Goal: Task Accomplishment & Management: Complete application form

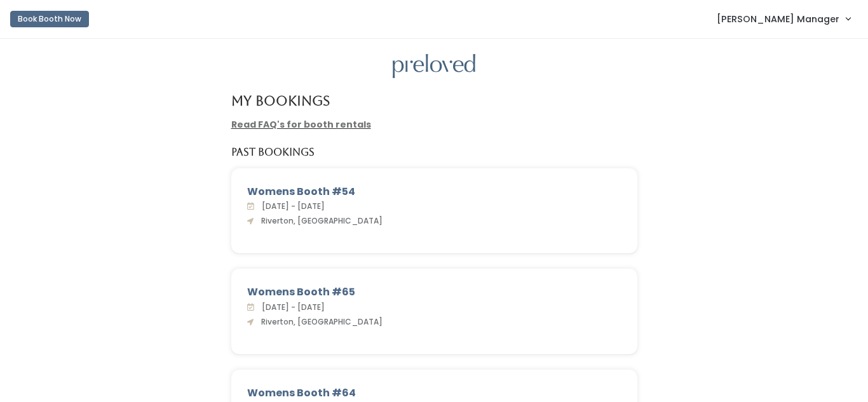
click at [831, 17] on span "[PERSON_NAME] Manager" at bounding box center [778, 19] width 123 height 14
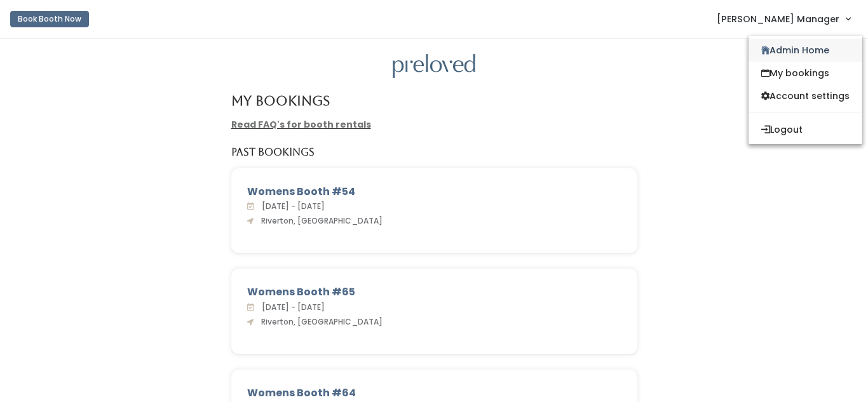
click at [801, 54] on link "Admin Home" at bounding box center [806, 50] width 114 height 23
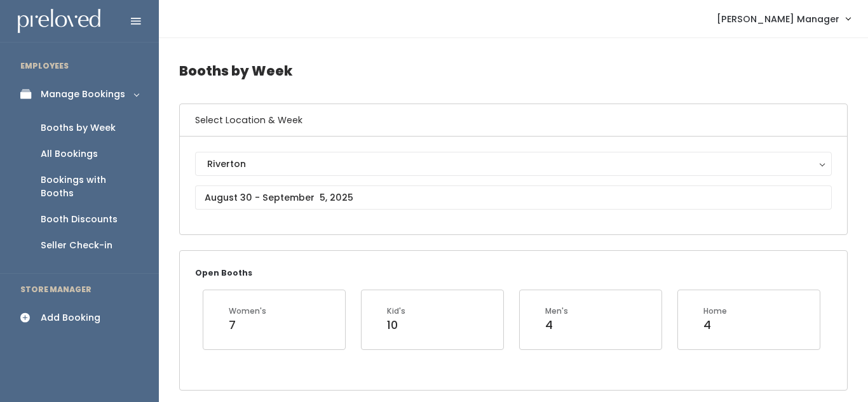
click at [69, 311] on div "Add Booking" at bounding box center [71, 317] width 60 height 13
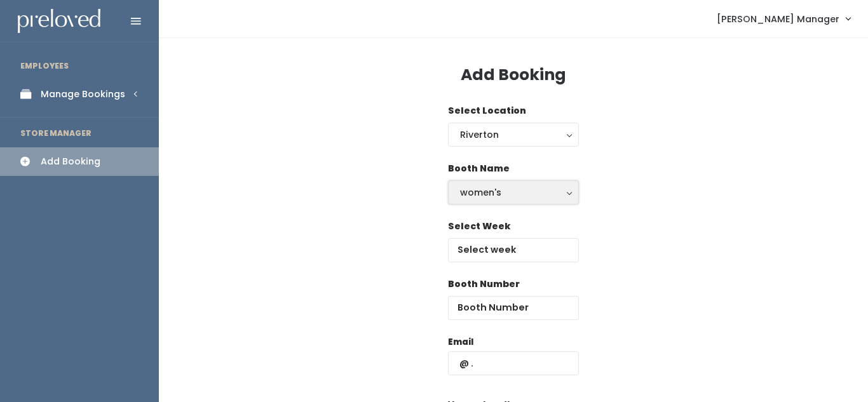
click at [520, 191] on div "women's" at bounding box center [513, 193] width 107 height 14
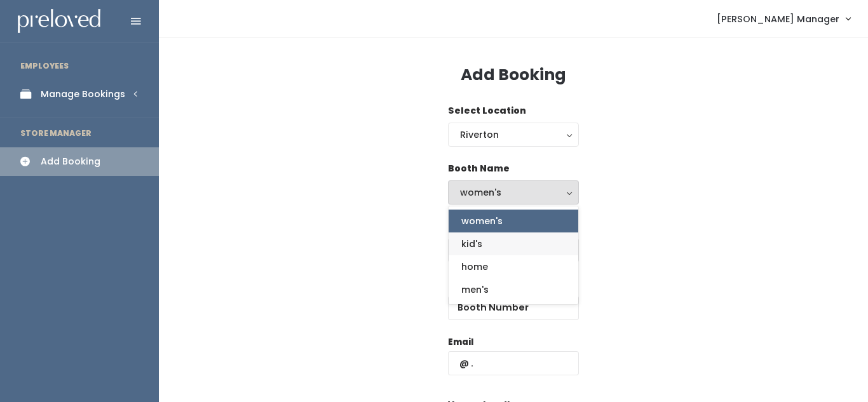
click at [501, 241] on link "kid's" at bounding box center [514, 244] width 130 height 23
select select "kids"
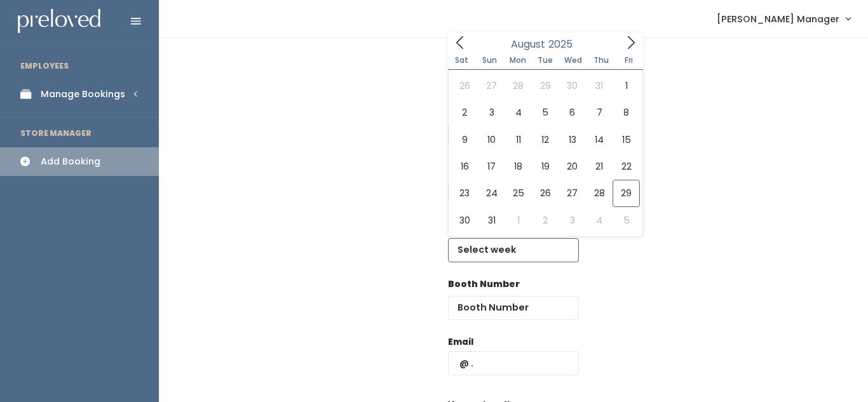
click at [499, 249] on input "text" at bounding box center [513, 250] width 131 height 24
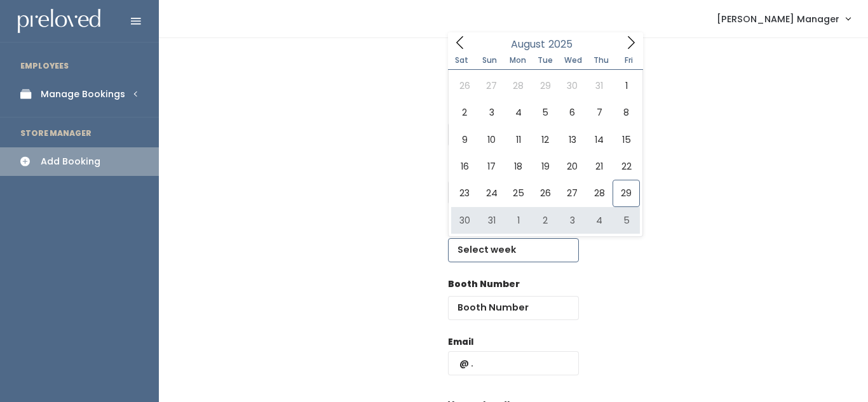
type input "August 30 to September 5"
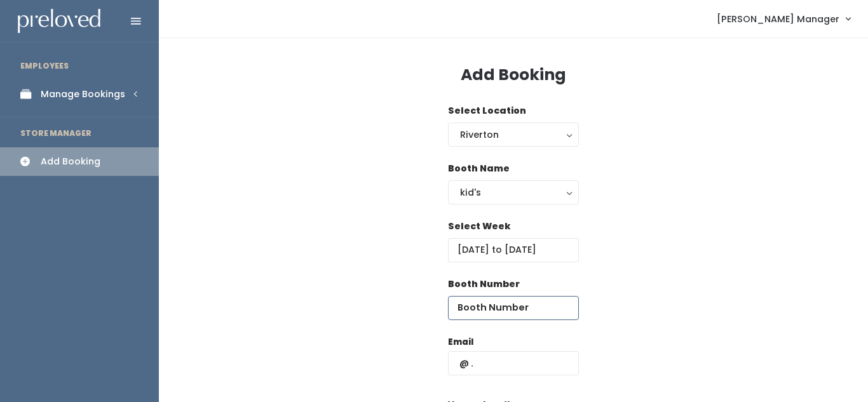
click at [498, 312] on input "number" at bounding box center [513, 308] width 131 height 24
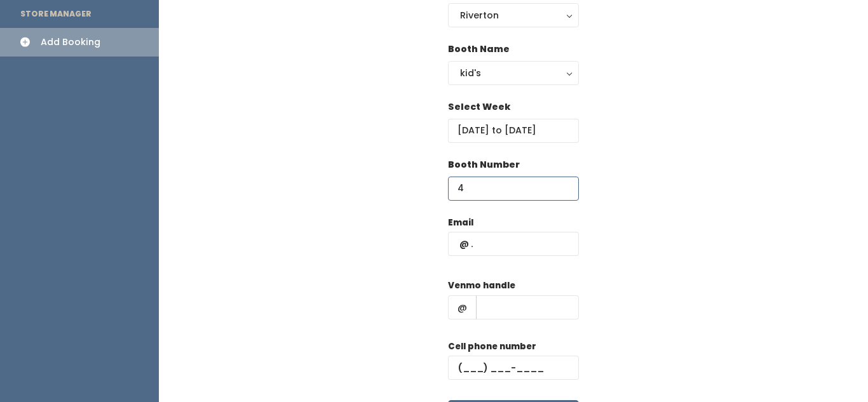
scroll to position [126, 0]
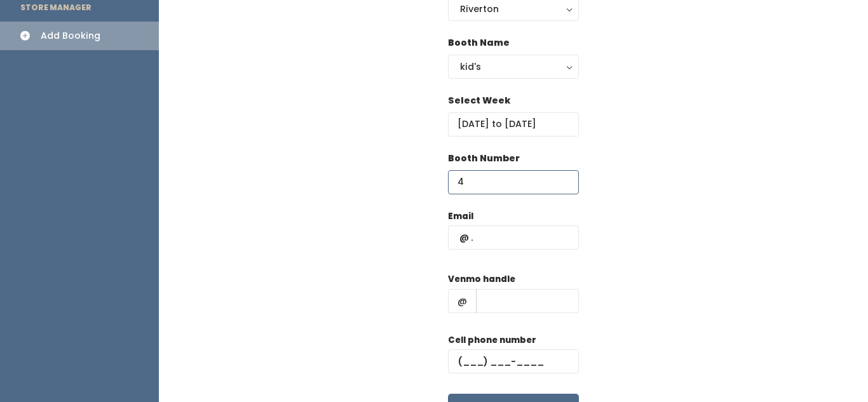
type input "4"
click at [517, 233] on input "text" at bounding box center [513, 238] width 131 height 24
type input "chanthavokr@gmail.com"
click at [526, 305] on input "text" at bounding box center [527, 301] width 103 height 24
type input "hj"
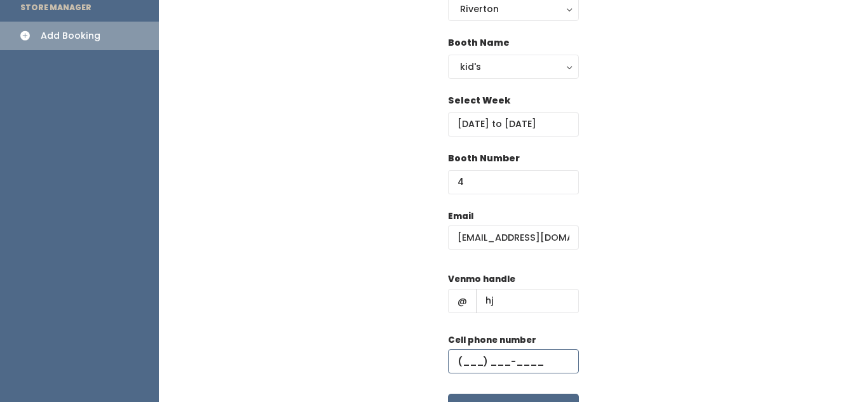
click at [517, 365] on input "text" at bounding box center [513, 361] width 131 height 24
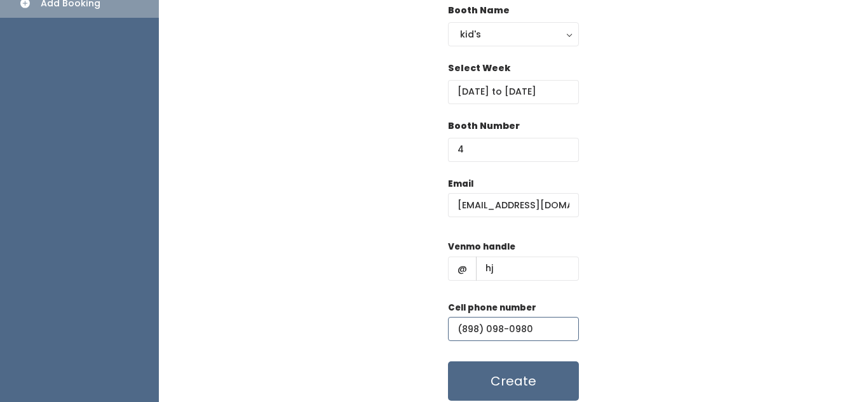
scroll to position [159, 0]
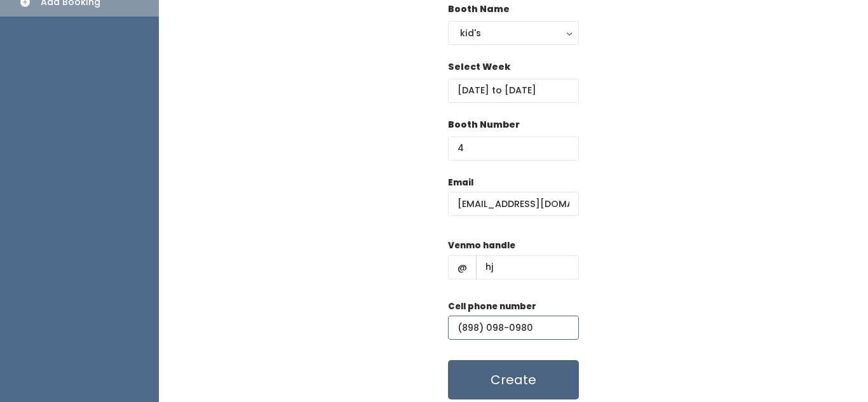
type input "(898) 098-0980"
click at [545, 363] on button "Create" at bounding box center [513, 379] width 131 height 39
